Goal: Use online tool/utility: Utilize a website feature to perform a specific function

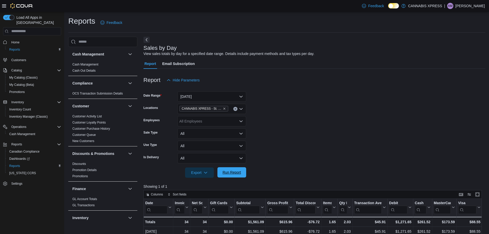
click at [231, 172] on span "Run Report" at bounding box center [232, 172] width 18 height 5
click at [233, 167] on div "Export Run Report" at bounding box center [194, 172] width 103 height 10
click at [230, 171] on span "Run Report" at bounding box center [232, 172] width 18 height 5
